Goal: Book appointment/travel/reservation

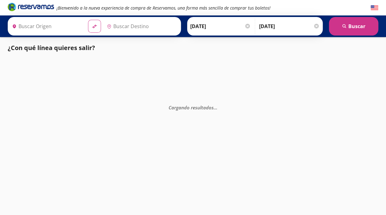
type input "[GEOGRAPHIC_DATA], [GEOGRAPHIC_DATA]"
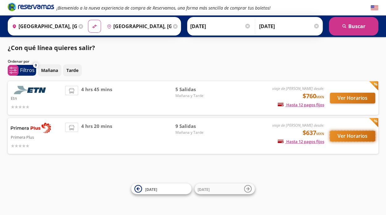
click at [345, 133] on button "Ver Horarios" at bounding box center [352, 136] width 45 height 11
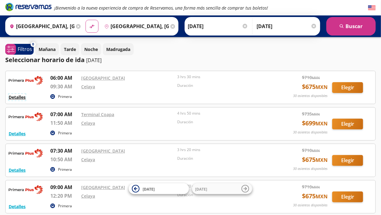
click at [18, 98] on button "Detalles" at bounding box center [17, 97] width 17 height 6
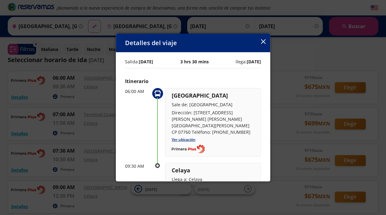
click at [264, 42] on icon "button" at bounding box center [263, 41] width 5 height 5
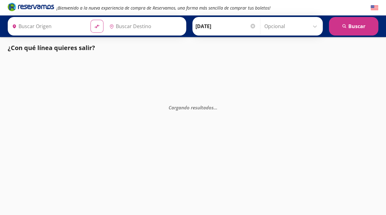
type input "[GEOGRAPHIC_DATA], [GEOGRAPHIC_DATA]"
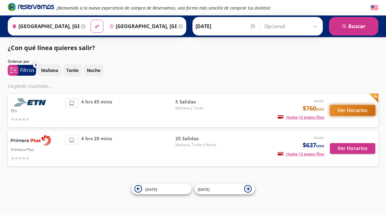
click at [356, 112] on button "Ver Horarios" at bounding box center [352, 110] width 45 height 11
